Goal: Transaction & Acquisition: Book appointment/travel/reservation

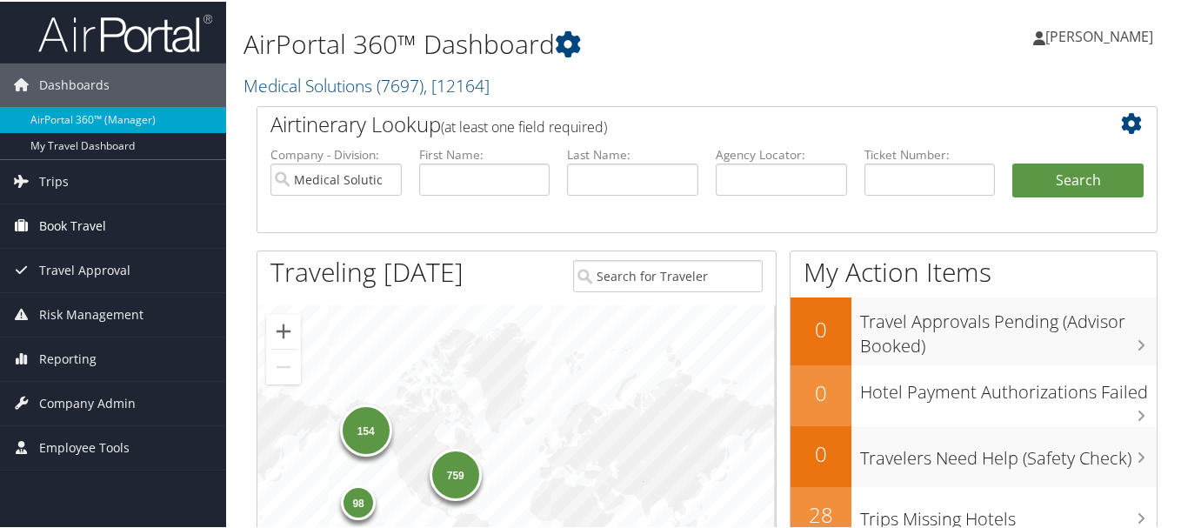
click at [98, 227] on span "Book Travel" at bounding box center [72, 224] width 67 height 43
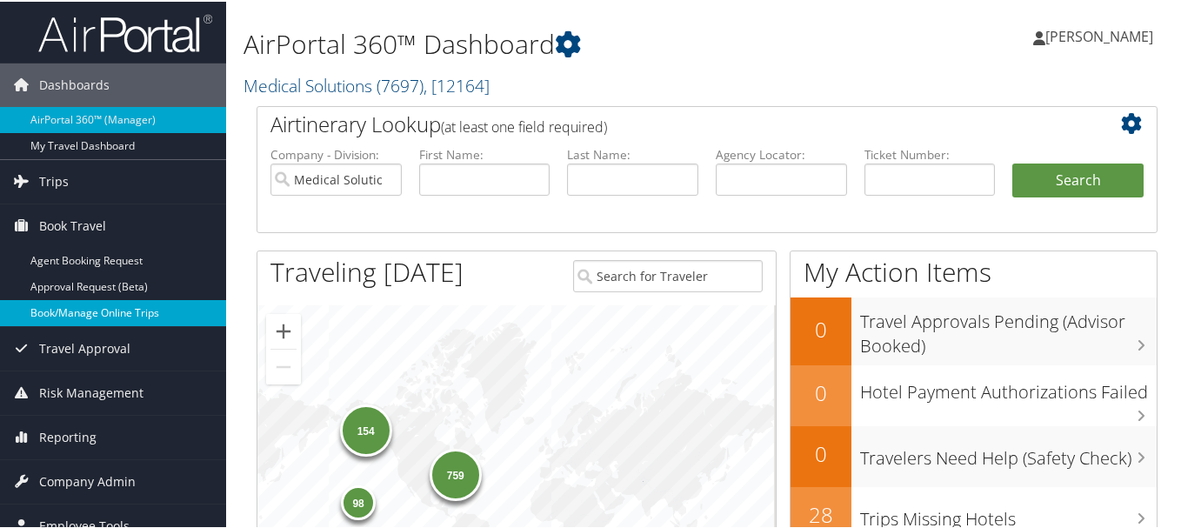
click at [86, 299] on link "Book/Manage Online Trips" at bounding box center [113, 311] width 226 height 26
